Goal: Task Accomplishment & Management: Manage account settings

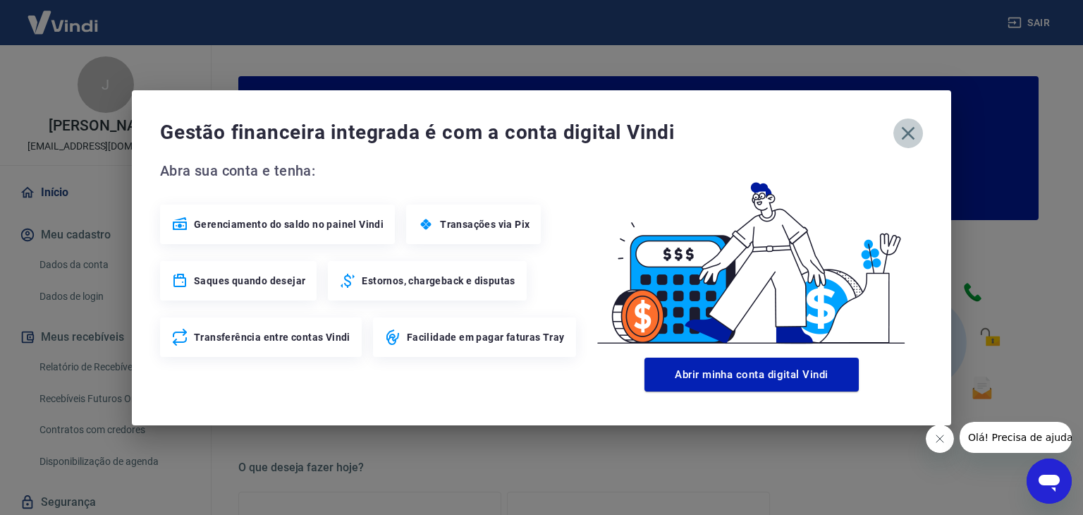
click at [905, 131] on icon "button" at bounding box center [908, 133] width 23 height 23
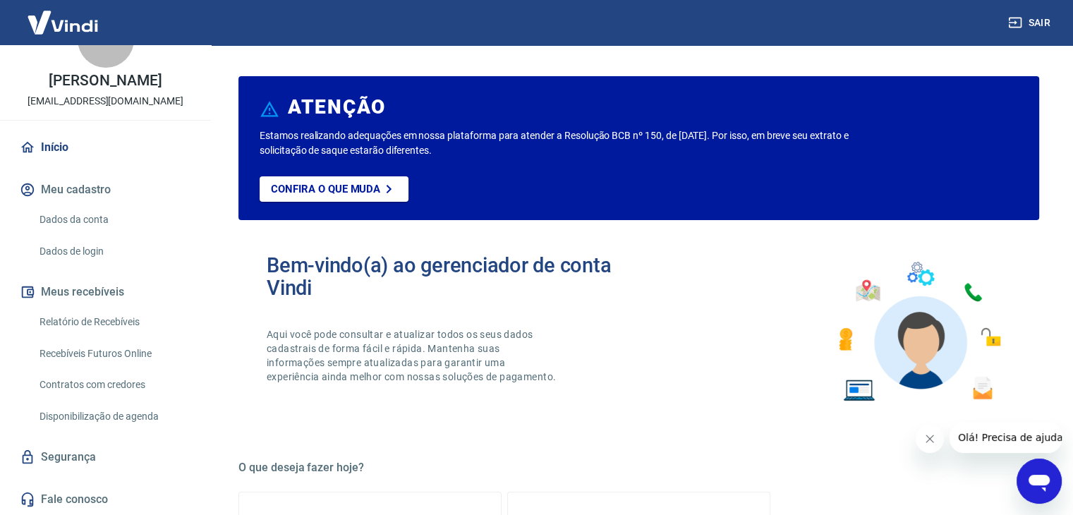
scroll to position [60, 0]
click at [77, 324] on link "Relatório de Recebíveis" at bounding box center [114, 322] width 160 height 29
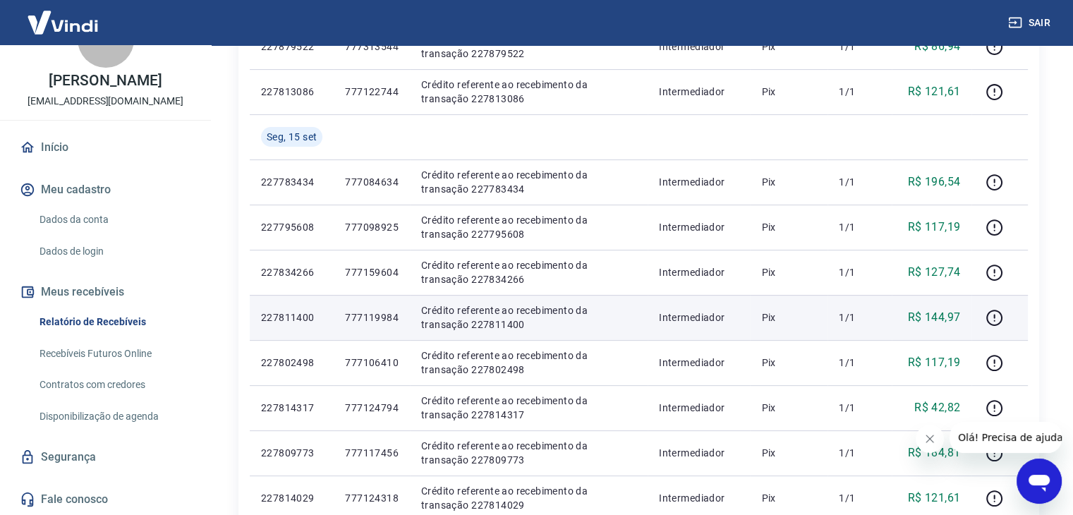
scroll to position [353, 0]
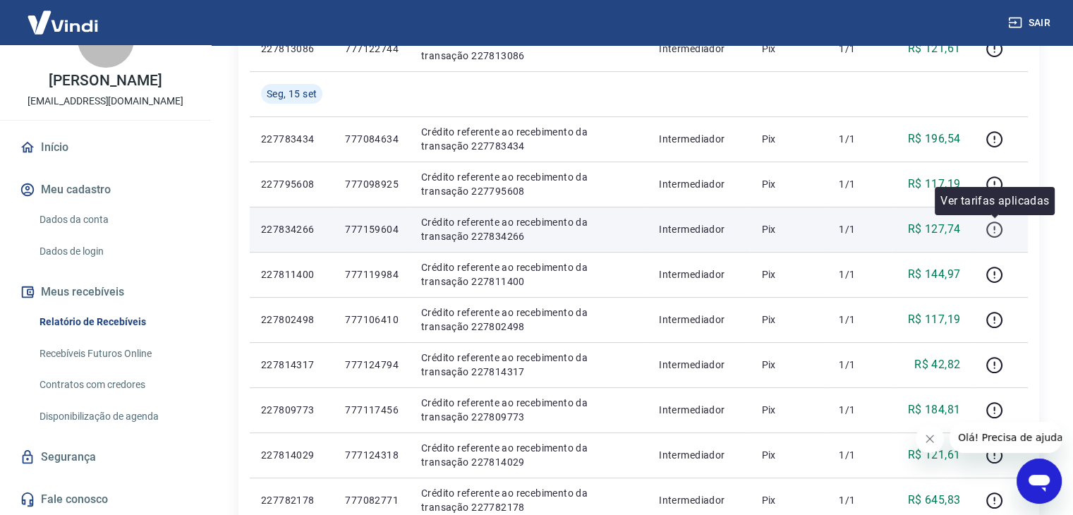
click at [992, 227] on icon "button" at bounding box center [994, 230] width 18 height 18
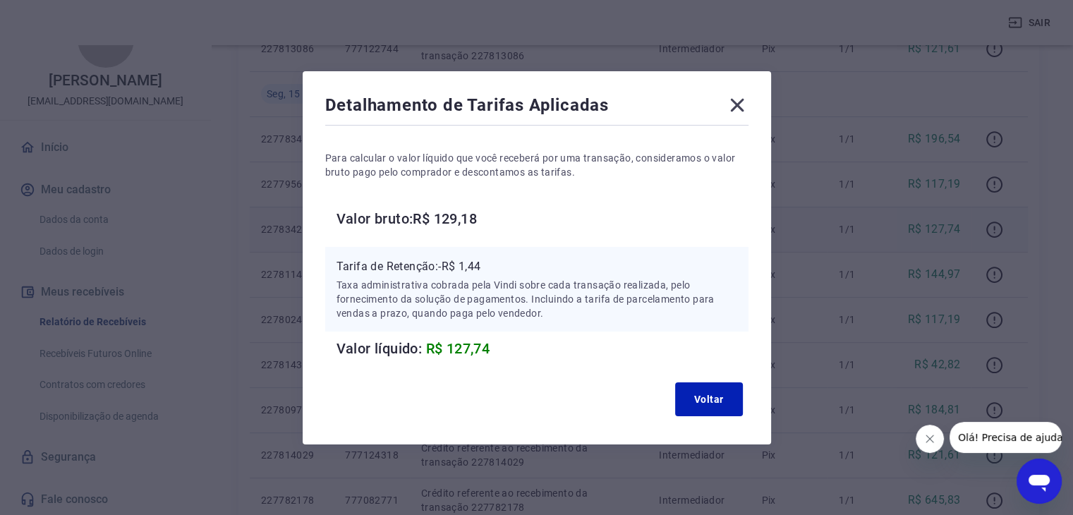
click at [739, 104] on icon at bounding box center [737, 105] width 23 height 23
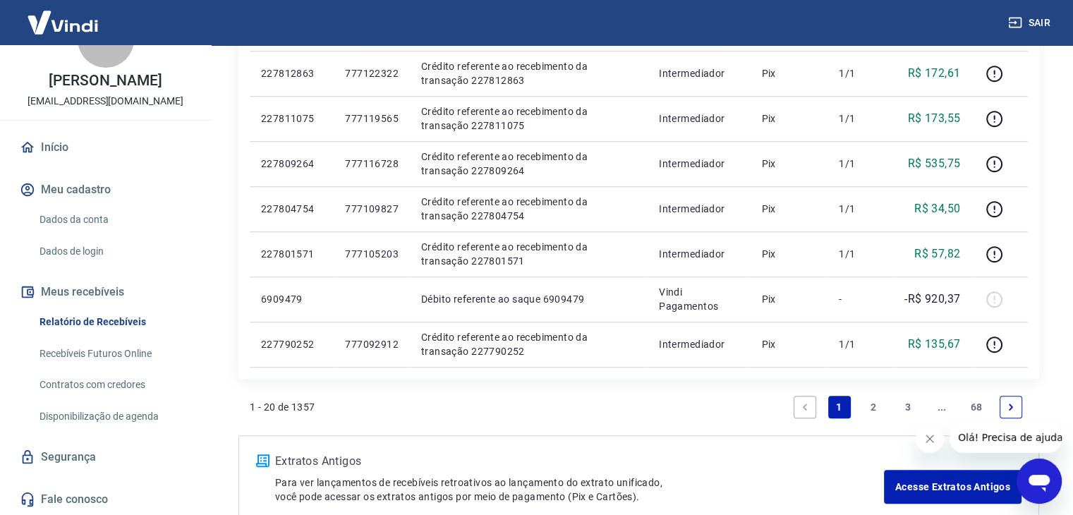
scroll to position [917, 0]
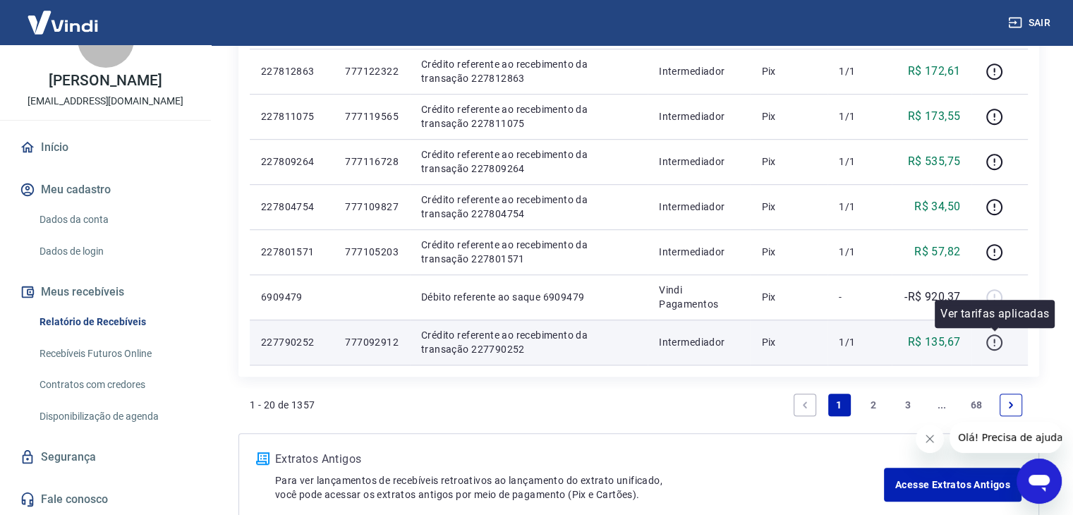
click at [992, 347] on icon "button" at bounding box center [994, 343] width 18 height 18
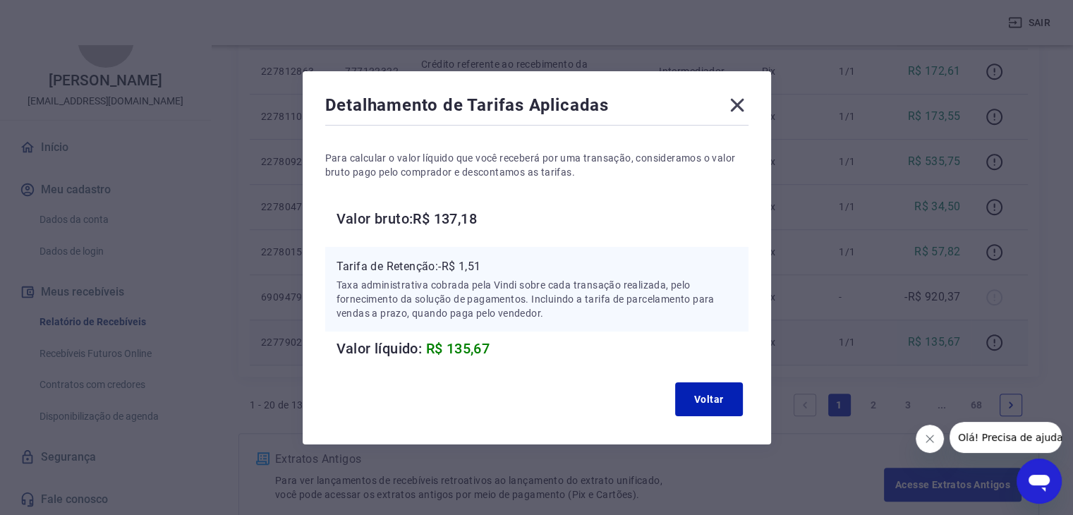
click at [742, 106] on icon at bounding box center [736, 104] width 13 height 13
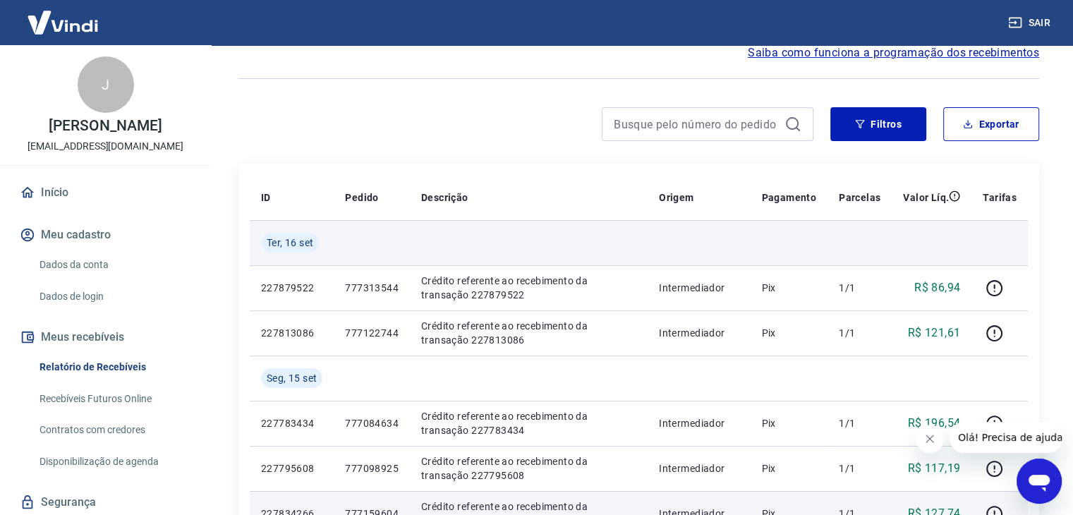
scroll to position [71, 0]
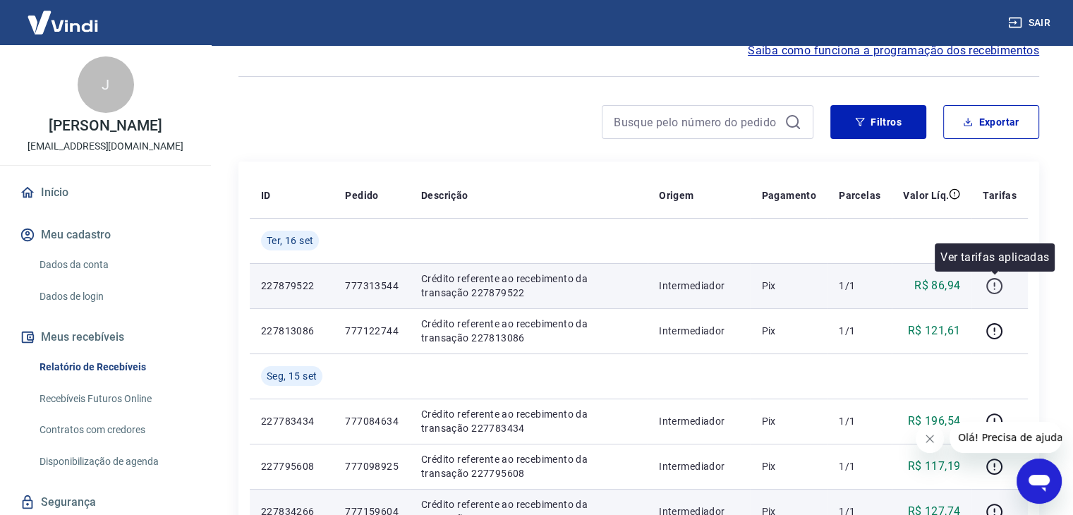
click at [996, 283] on icon "button" at bounding box center [994, 286] width 18 height 18
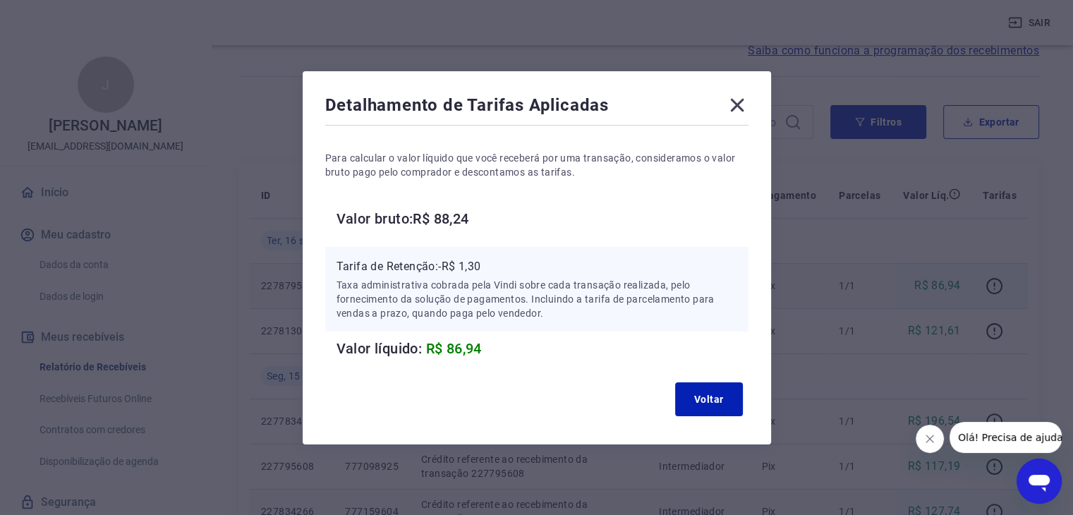
click at [741, 105] on icon at bounding box center [736, 104] width 13 height 13
